Goal: Task Accomplishment & Management: Use online tool/utility

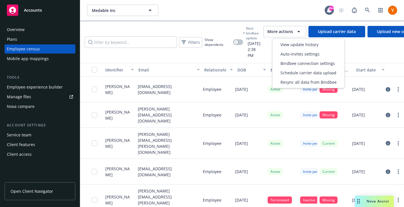
click at [302, 32] on icon "button" at bounding box center [298, 31] width 7 height 7
click at [305, 83] on span "Resync all data from Bindbee" at bounding box center [308, 82] width 56 height 6
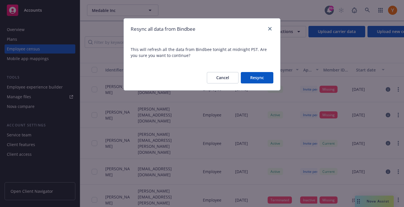
click at [250, 82] on button "Resync" at bounding box center [257, 77] width 32 height 11
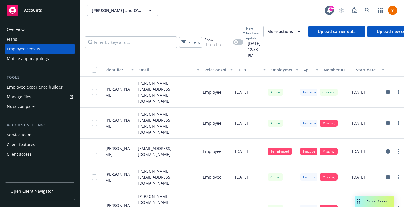
click at [286, 40] on div "Next bindbee update 09/19/2025, 12:53 PM More actions Upload carrier data Uploa…" at bounding box center [337, 42] width 188 height 32
click at [286, 39] on div "Next bindbee update 09/19/2025, 12:53 PM More actions Upload carrier data Uploa…" at bounding box center [337, 42] width 188 height 32
click at [287, 30] on span "More actions" at bounding box center [280, 32] width 26 height 6
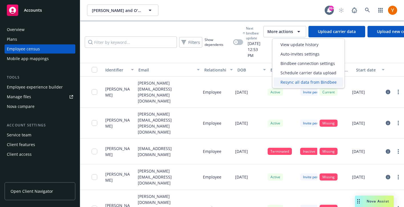
click at [290, 82] on span "Resync all data from Bindbee" at bounding box center [308, 82] width 56 height 6
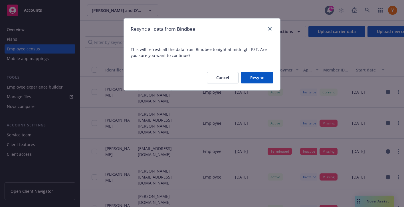
click at [259, 76] on button "Resync" at bounding box center [257, 77] width 32 height 11
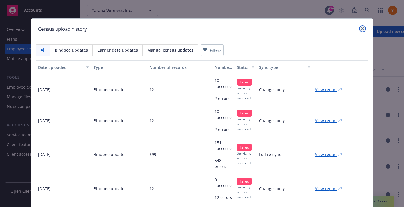
click at [363, 28] on icon "close" at bounding box center [362, 28] width 3 height 3
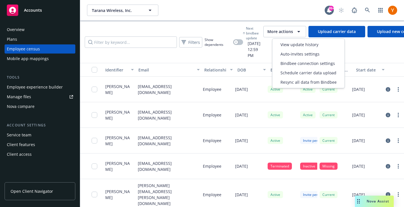
click at [302, 28] on icon "button" at bounding box center [298, 31] width 7 height 7
click at [298, 80] on span "Resync all data from Bindbee" at bounding box center [308, 82] width 56 height 6
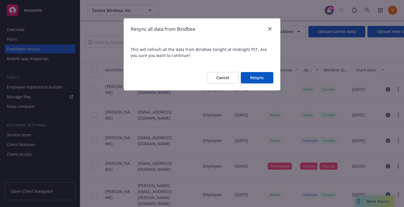
click at [254, 75] on button "Resync" at bounding box center [257, 77] width 32 height 11
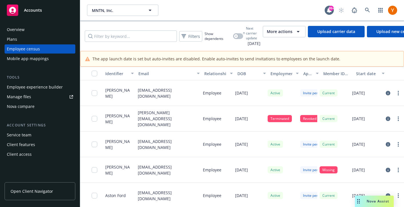
click at [285, 29] on span "More actions" at bounding box center [279, 32] width 26 height 6
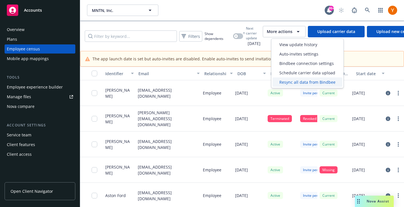
click at [289, 83] on span "Resync all data from Bindbee" at bounding box center [307, 82] width 56 height 6
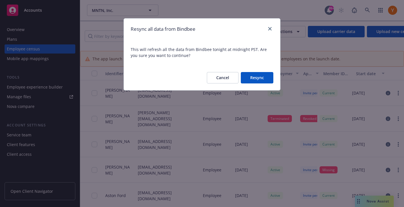
click at [264, 82] on button "Resync" at bounding box center [257, 77] width 32 height 11
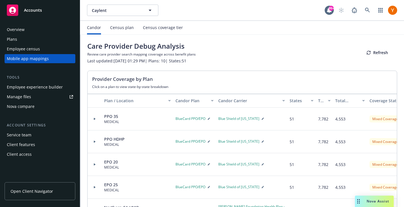
click at [31, 51] on div "Employee census" at bounding box center [23, 48] width 33 height 9
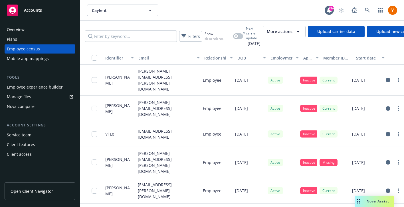
click at [301, 30] on div "More actions" at bounding box center [283, 31] width 35 height 7
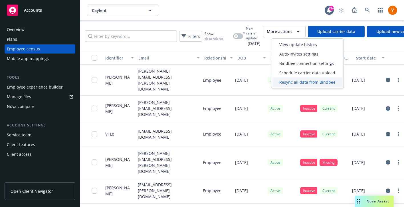
click at [295, 85] on span "Resync all data from Bindbee" at bounding box center [307, 82] width 56 height 6
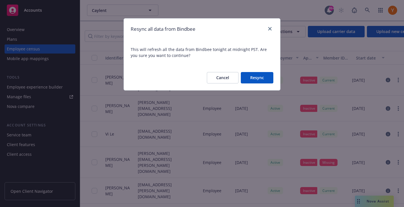
click at [259, 81] on button "Resync" at bounding box center [257, 77] width 32 height 11
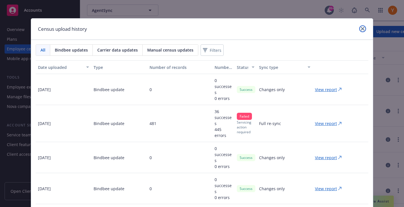
click at [361, 29] on icon "close" at bounding box center [362, 28] width 3 height 3
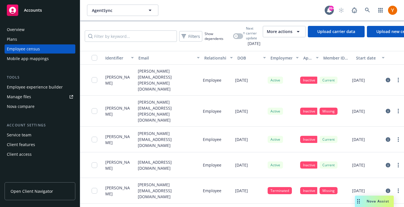
click at [290, 34] on span "More actions" at bounding box center [279, 32] width 26 height 6
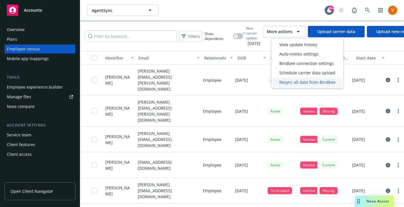
click at [292, 81] on span "Resync all data from Bindbee" at bounding box center [307, 82] width 56 height 6
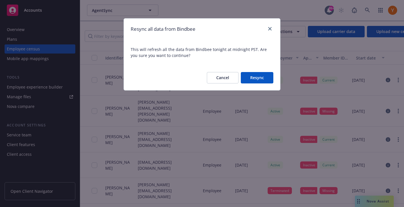
click at [257, 79] on button "Resync" at bounding box center [257, 77] width 32 height 11
